Goal: Complete application form

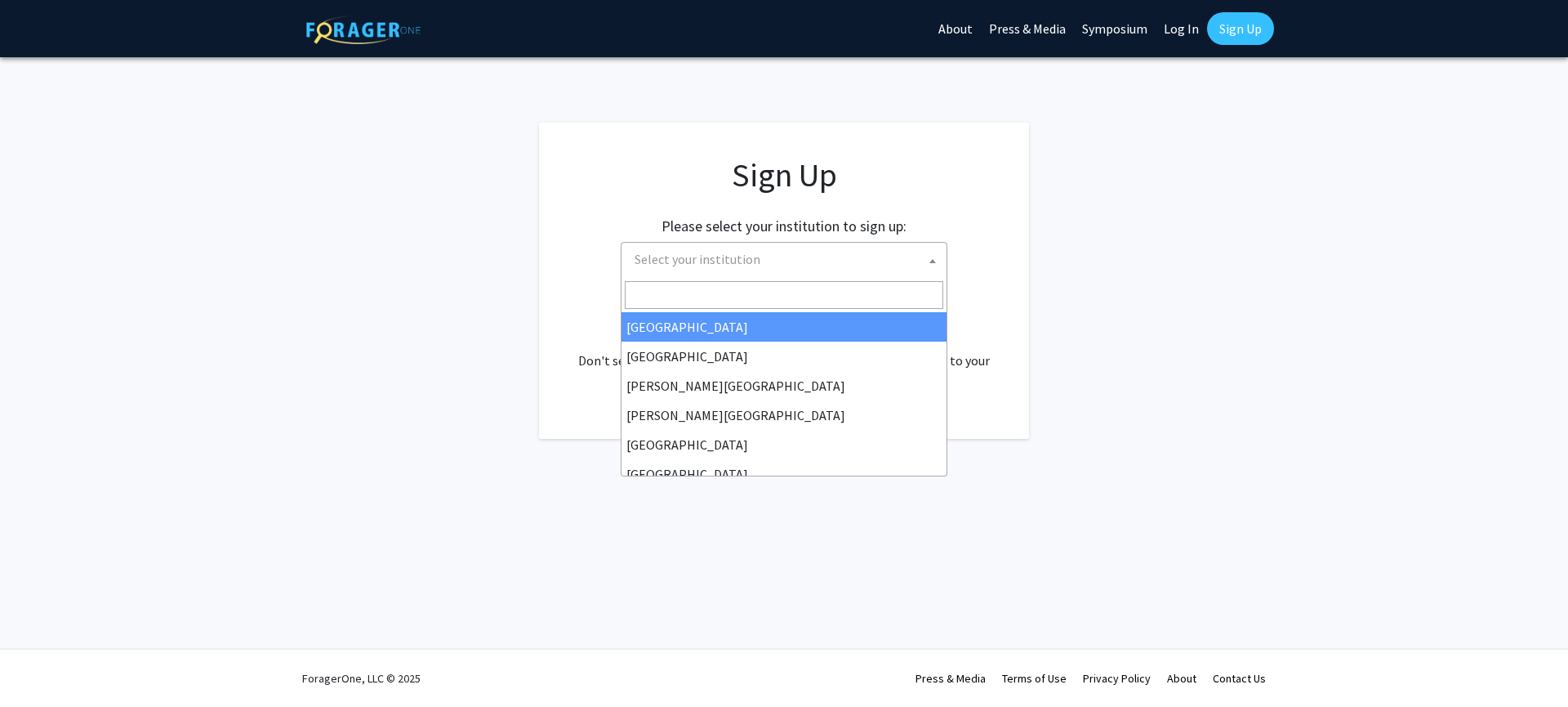
click at [883, 267] on span "Select your institution" at bounding box center [787, 259] width 318 height 33
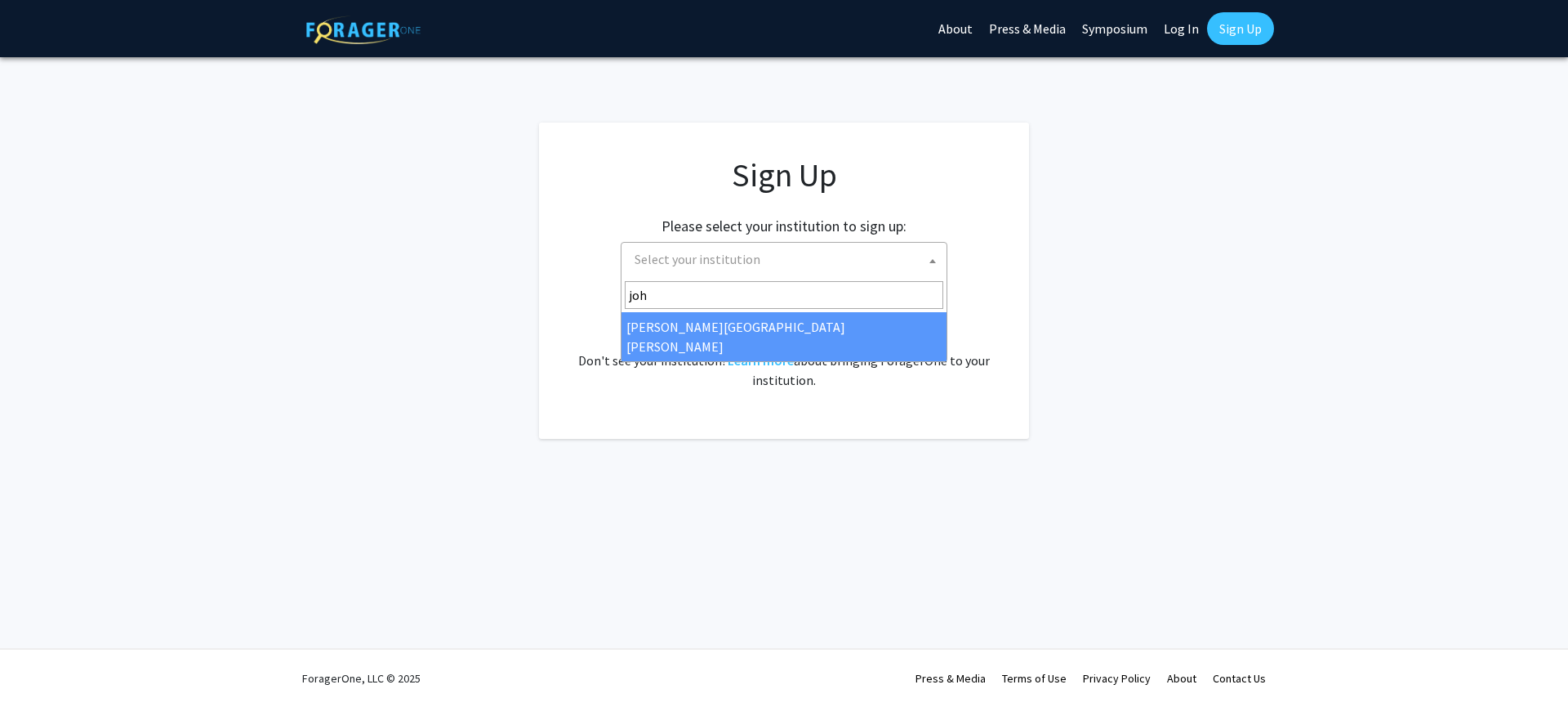
type input "joh"
select select "1"
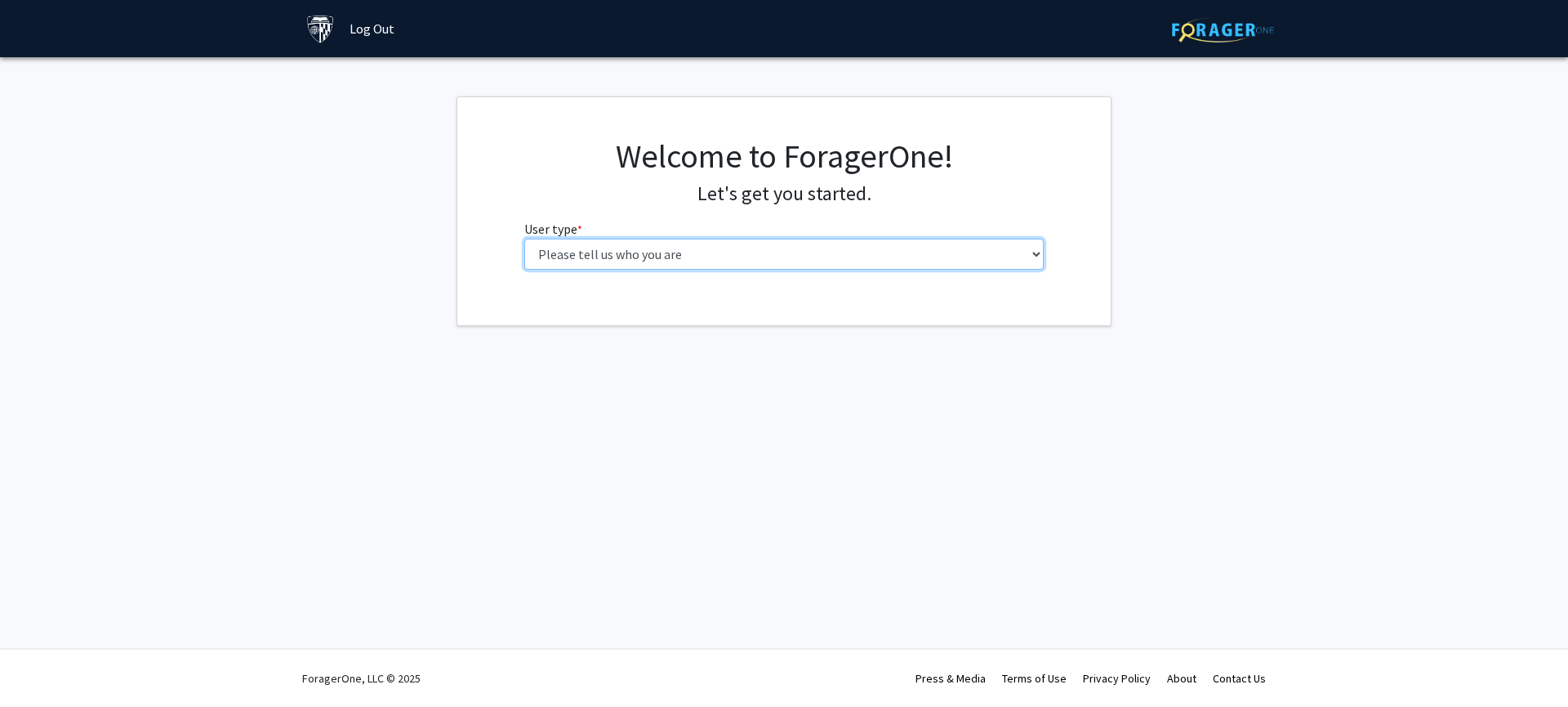
select select "3: doc"
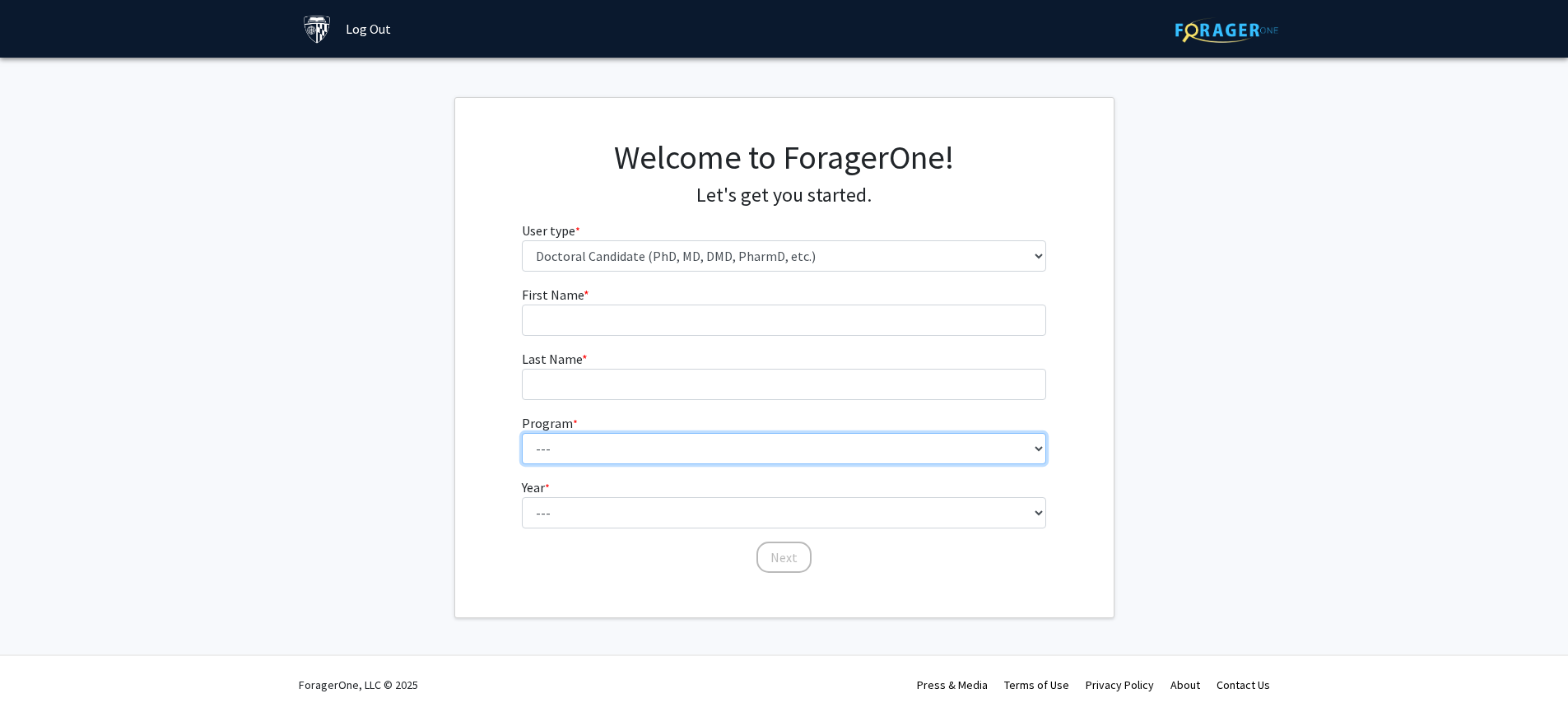
select select "41: 44"
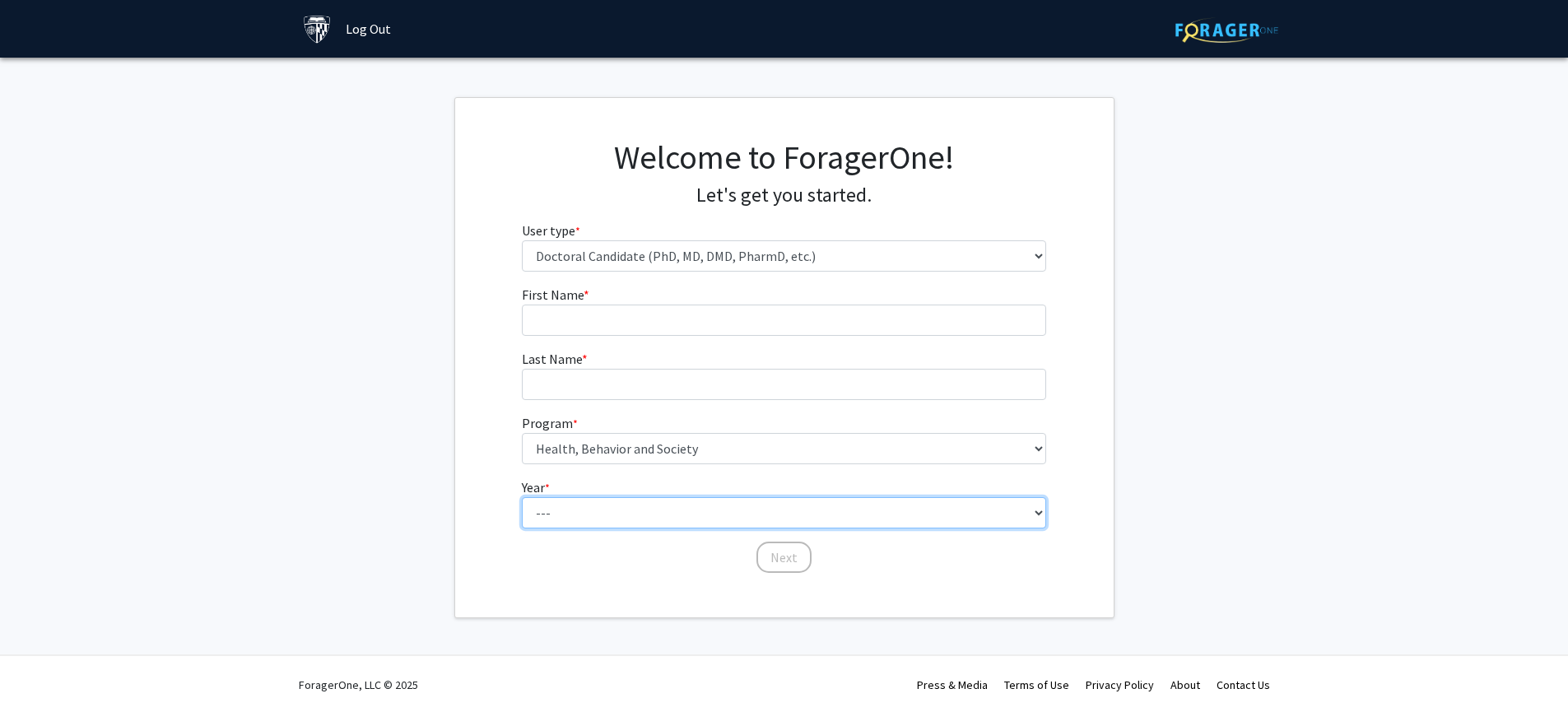
select select "3: third_year"
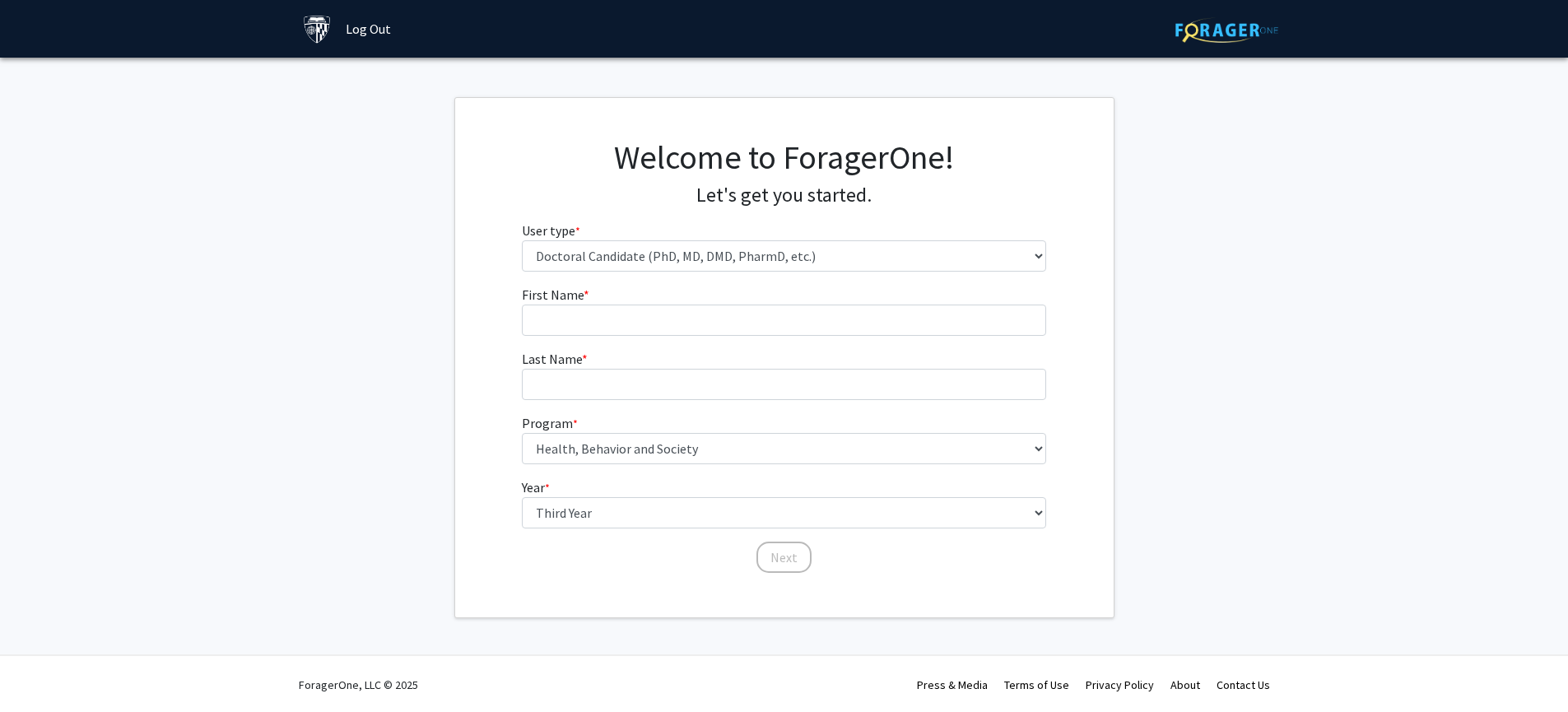
click at [819, 403] on form "First Name * required Last Name * required Program * required --- Adult-Geronto…" at bounding box center [784, 421] width 525 height 274
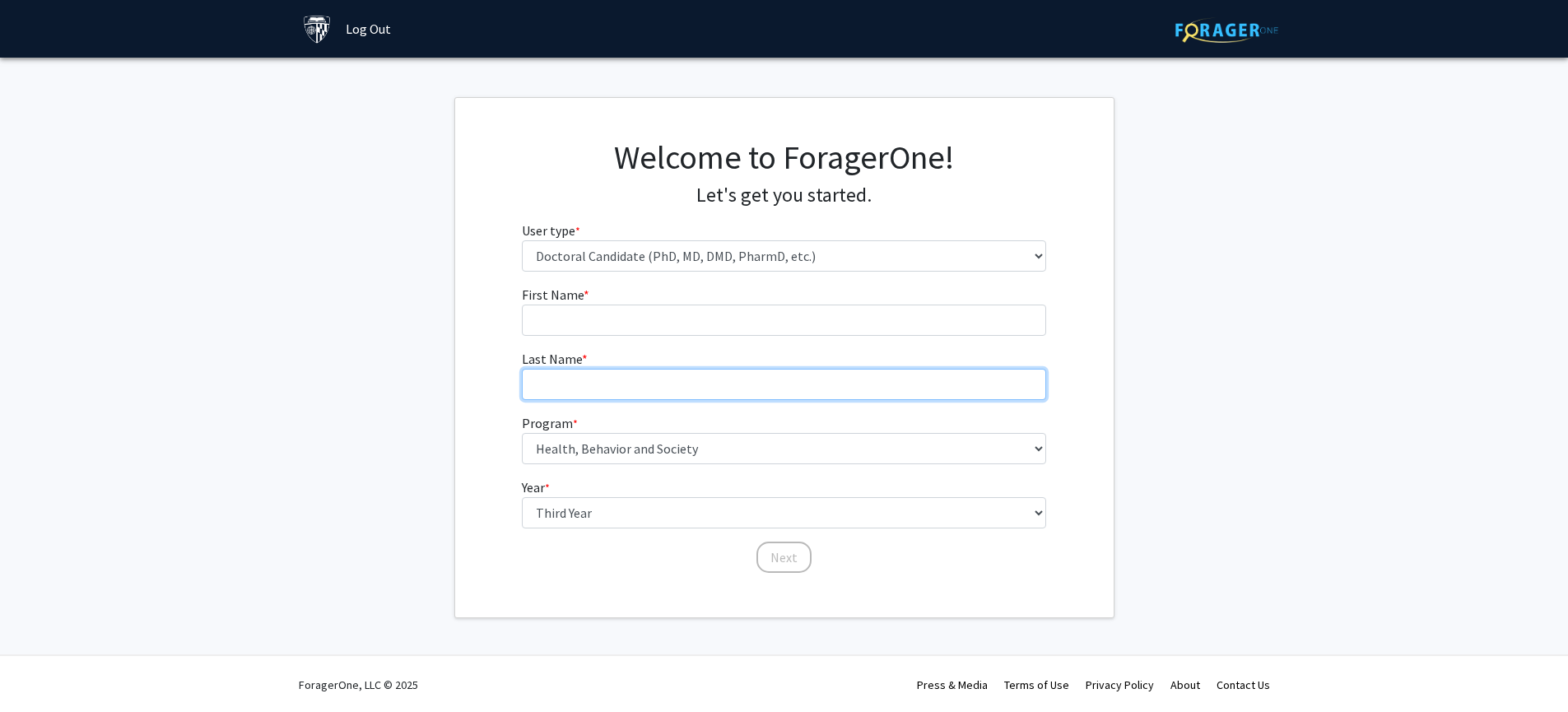
click at [814, 384] on input "Last Name * required" at bounding box center [784, 384] width 525 height 31
type input "M"
type input "n"
type input "NIAONE"
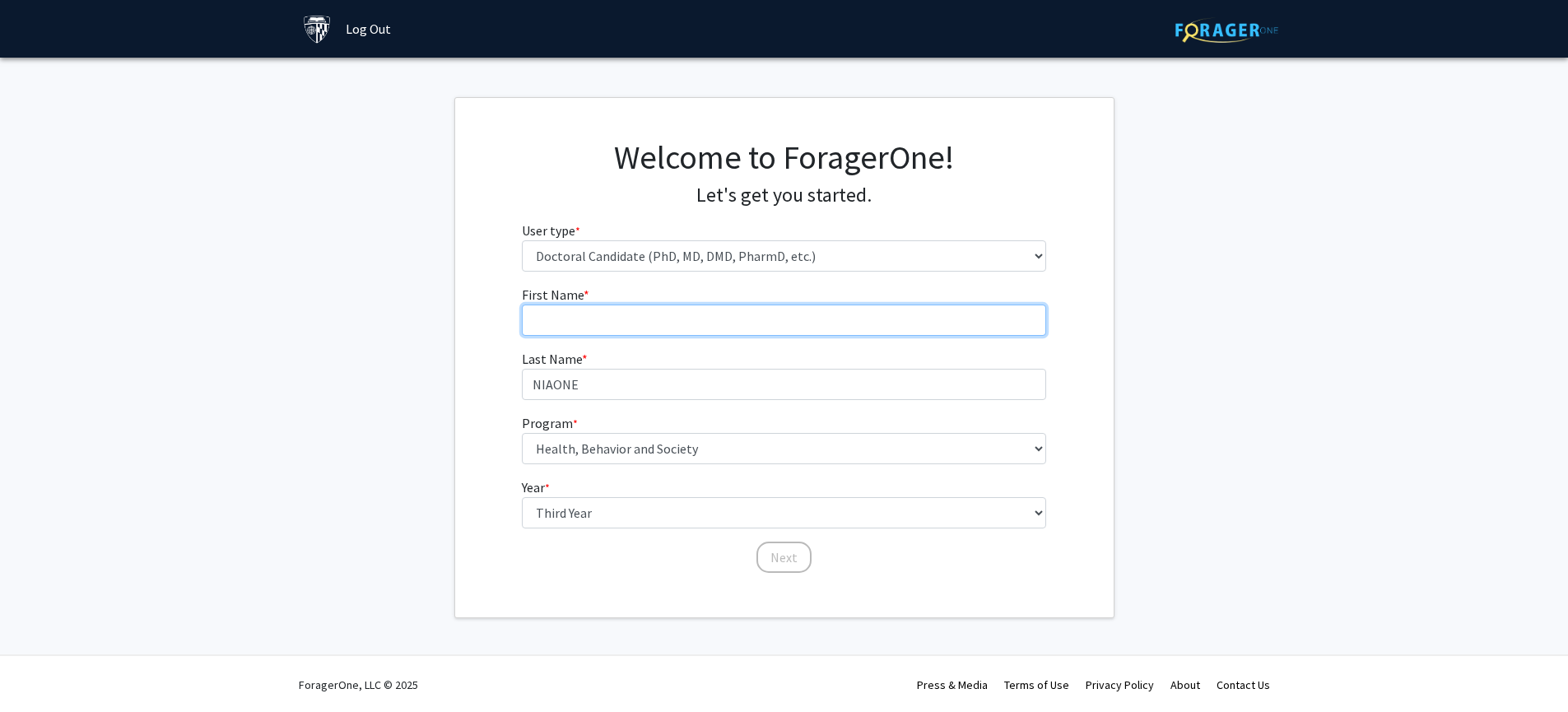
click at [773, 316] on input "First Name * required" at bounding box center [784, 320] width 525 height 31
type input "Moumini"
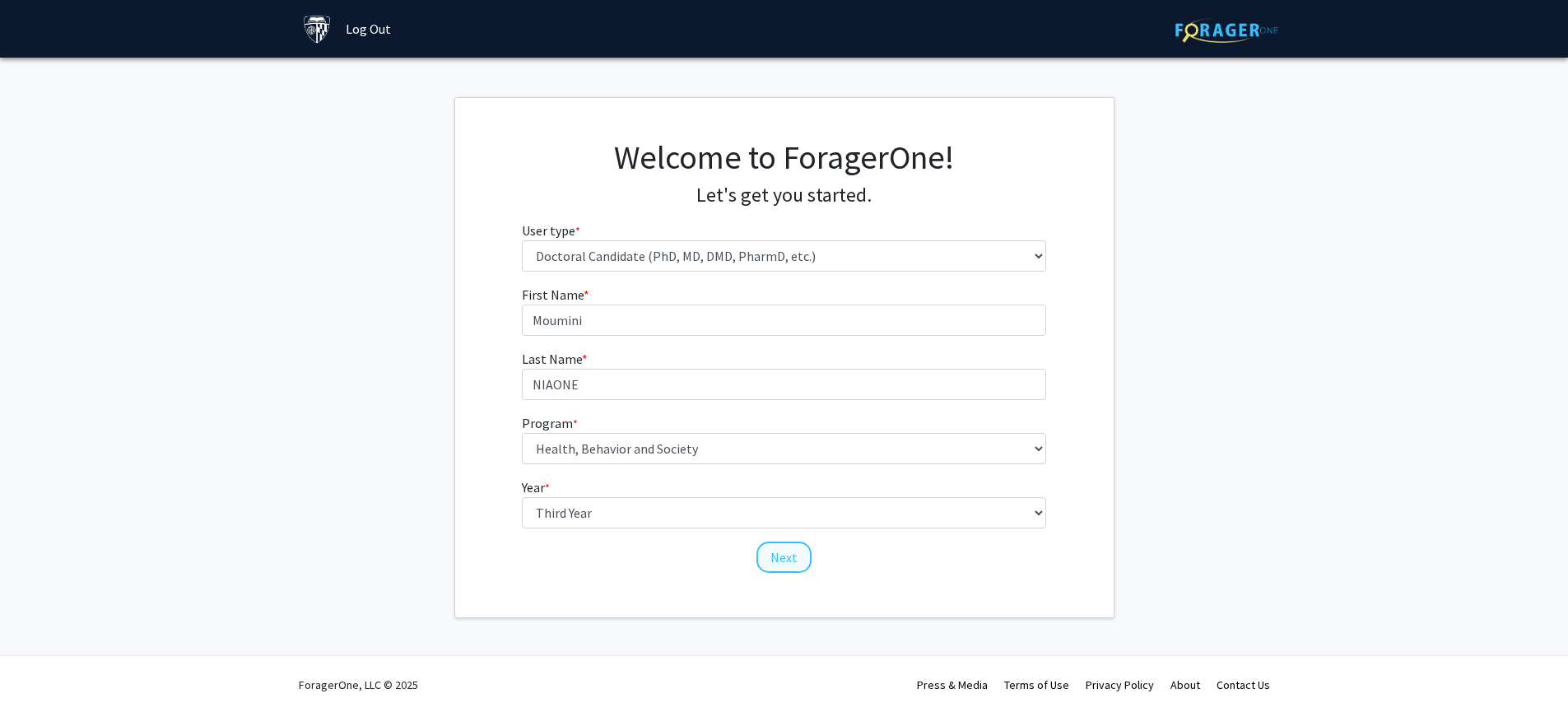
click at [781, 554] on button "Next" at bounding box center [783, 556] width 55 height 31
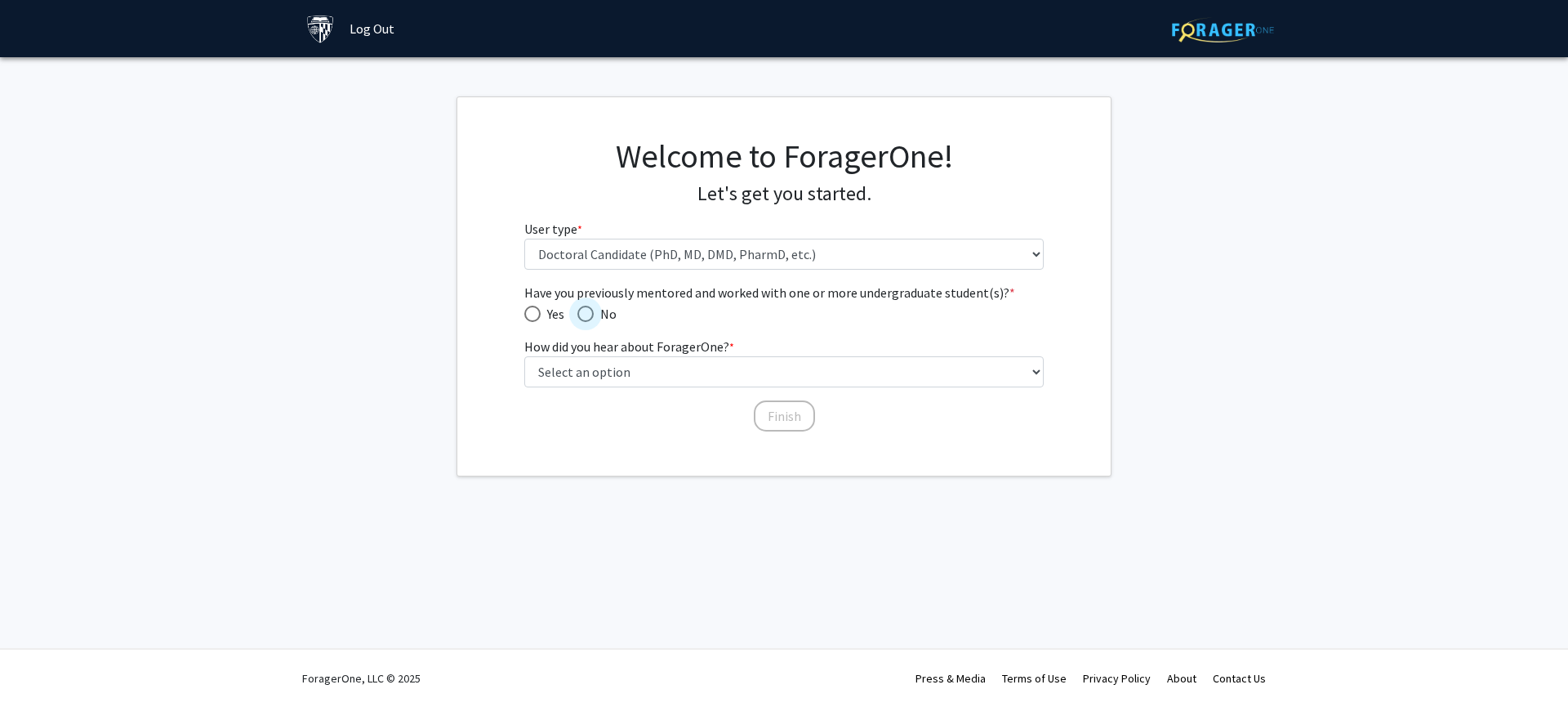
click at [587, 313] on span "Have you previously mentored and worked with one or more undergraduate student(…" at bounding box center [586, 314] width 17 height 17
click at [587, 313] on input "No" at bounding box center [586, 314] width 17 height 17
radio input "true"
click at [534, 314] on span "Have you previously mentored and worked with one or more undergraduate student(…" at bounding box center [533, 314] width 17 height 17
click at [534, 314] on input "Yes" at bounding box center [533, 314] width 17 height 17
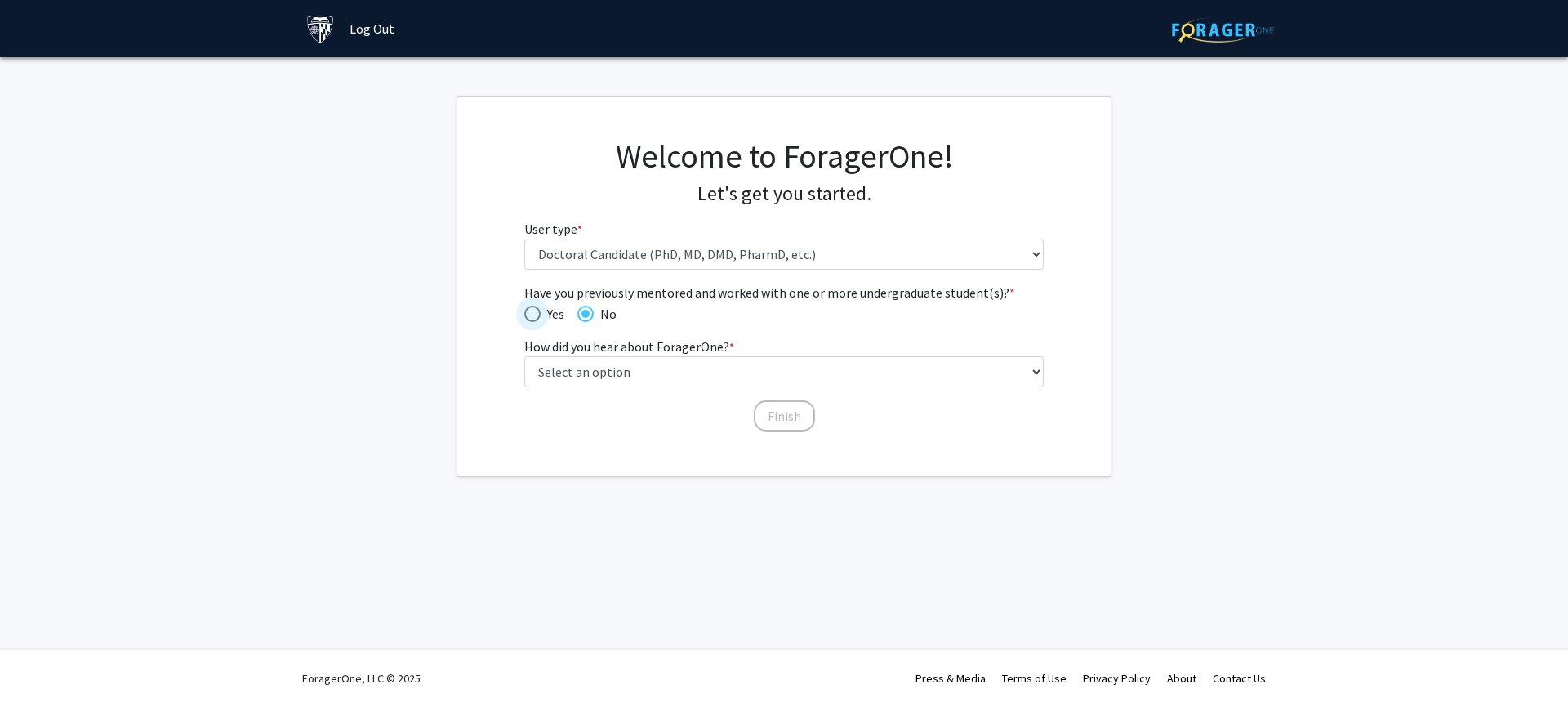
radio input "true"
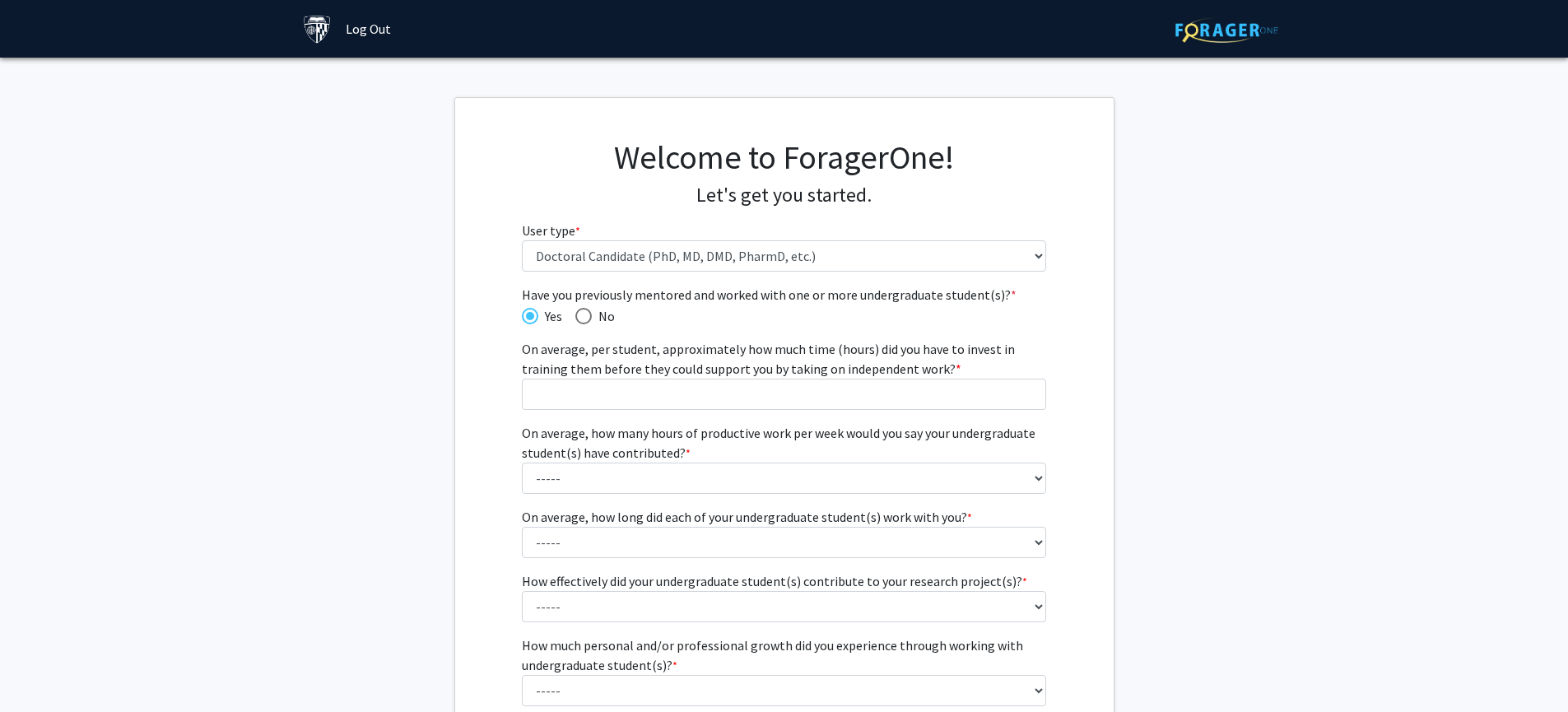
click at [584, 313] on span "Have you previously mentored and worked with one or more undergraduate student(…" at bounding box center [584, 316] width 17 height 17
click at [584, 313] on input "No" at bounding box center [584, 316] width 17 height 17
radio input "true"
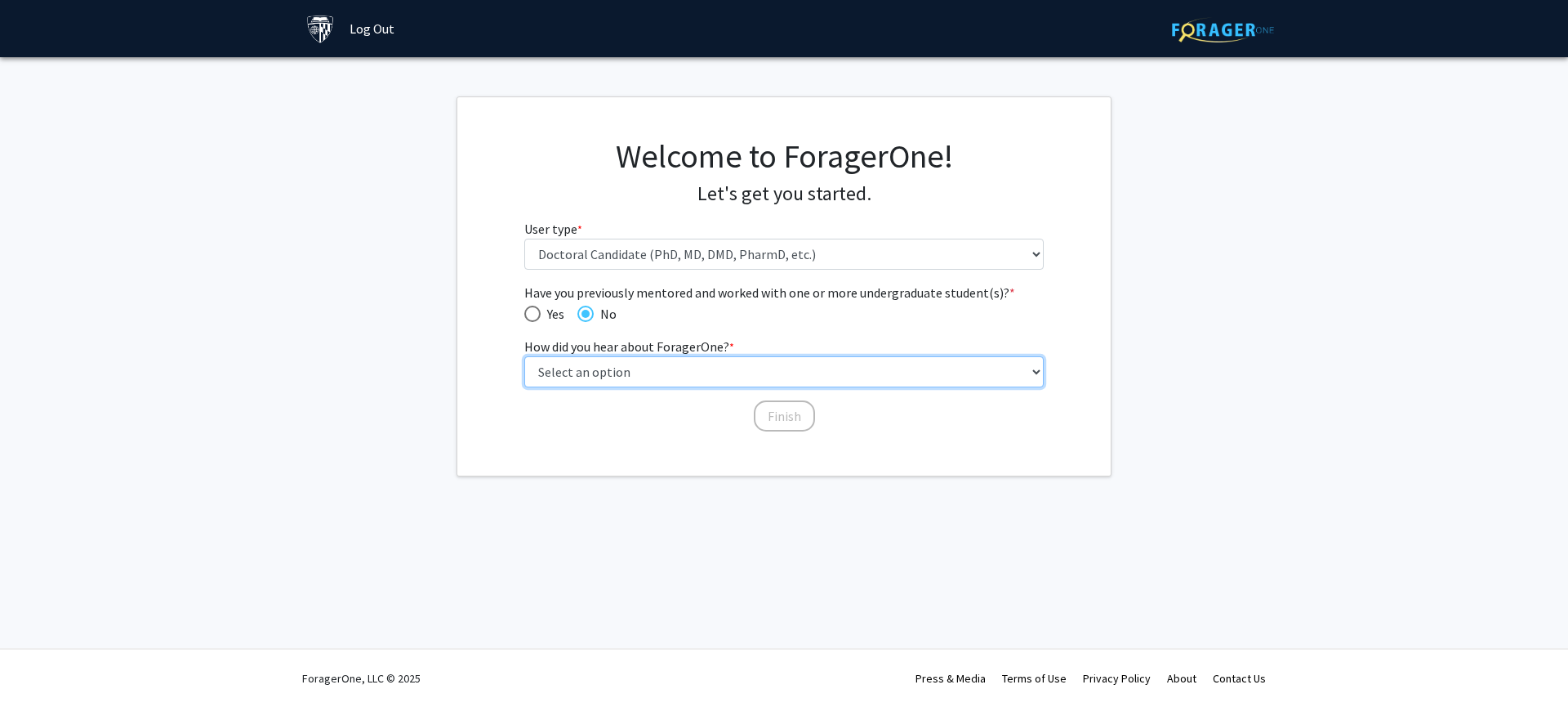
select select "3: university_website"
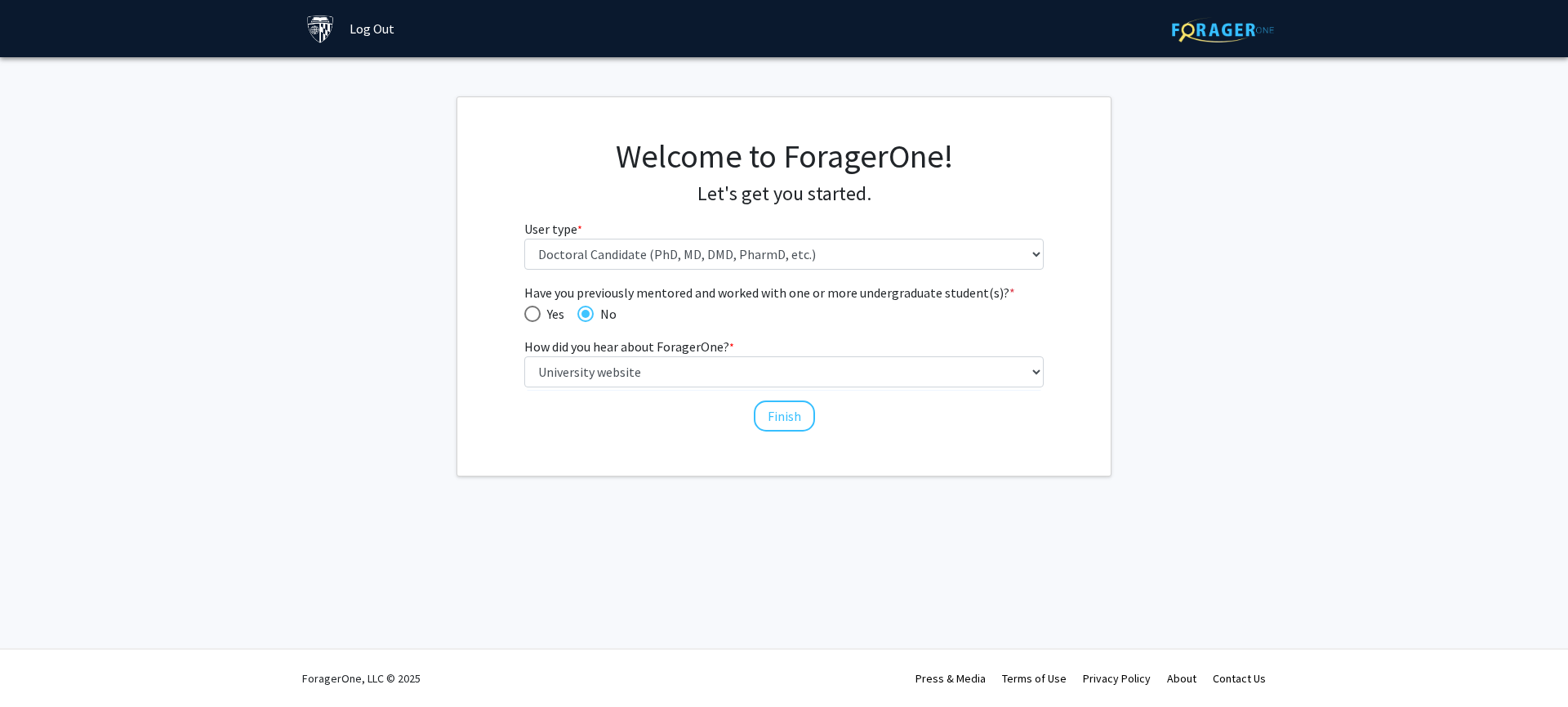
click at [373, 28] on link "Log Out" at bounding box center [372, 28] width 61 height 57
